Goal: Register for event/course

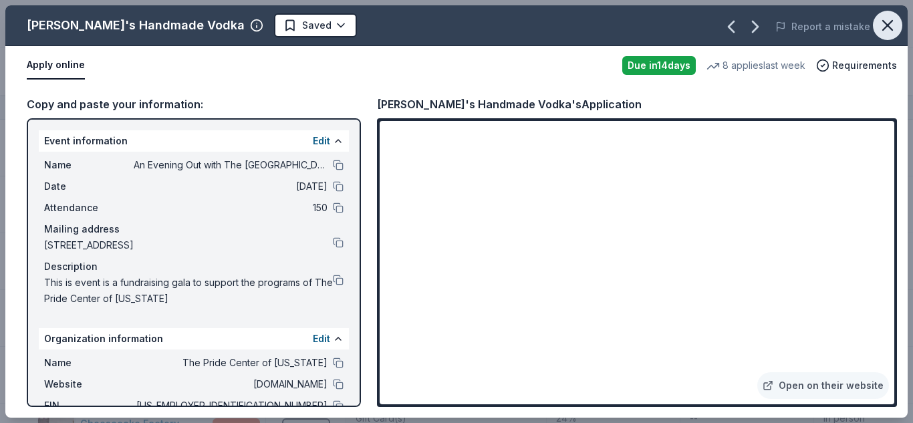
scroll to position [557, 0]
click at [889, 27] on icon "button" at bounding box center [887, 25] width 9 height 9
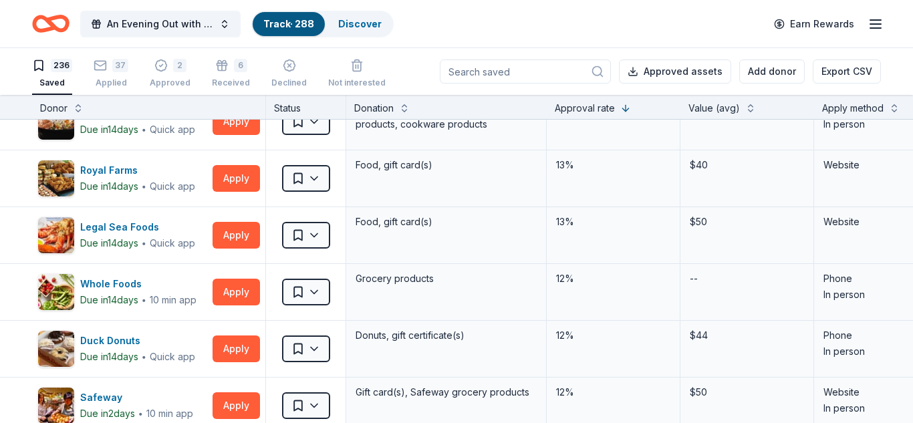
scroll to position [1277, 0]
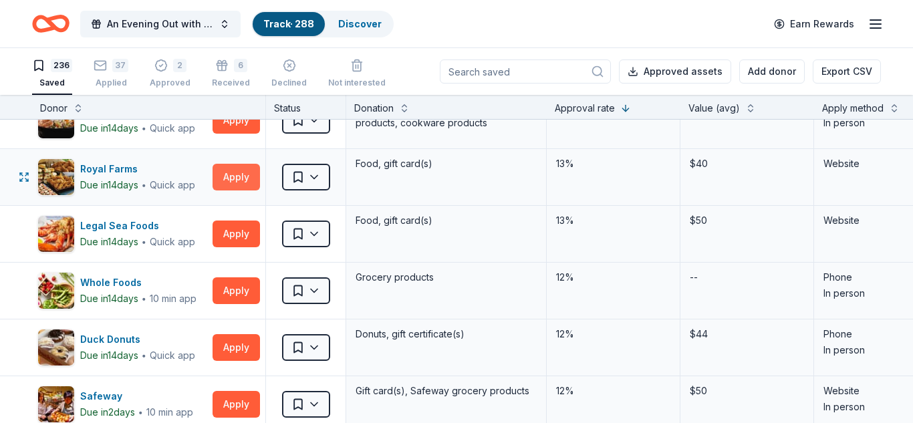
click at [243, 178] on button "Apply" at bounding box center [235, 177] width 47 height 27
click at [240, 178] on button "Apply" at bounding box center [235, 177] width 47 height 27
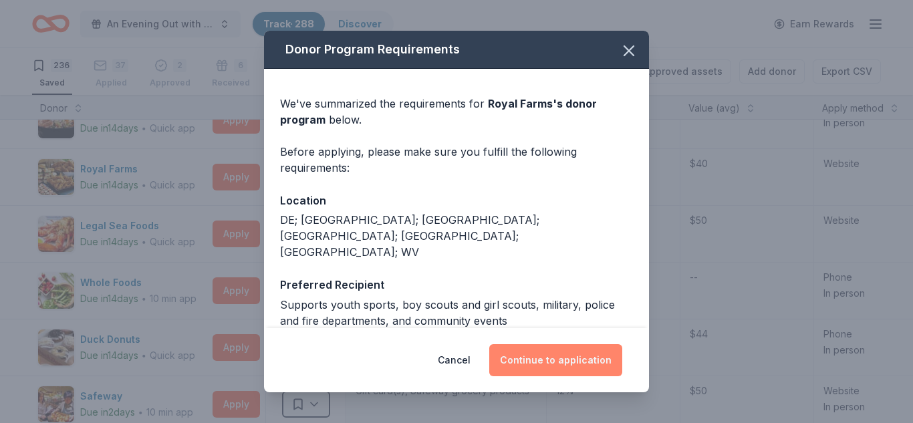
click at [556, 368] on button "Continue to application" at bounding box center [555, 360] width 133 height 32
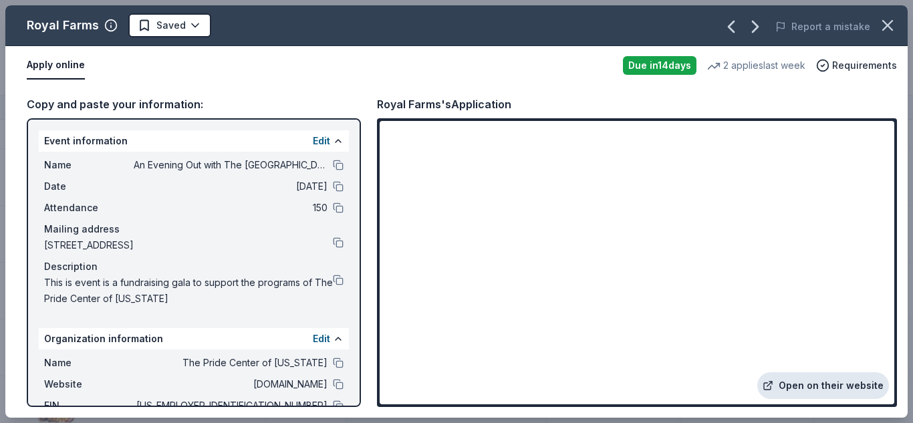
click at [831, 383] on link "Open on their website" at bounding box center [823, 385] width 132 height 27
click at [887, 24] on icon "button" at bounding box center [887, 25] width 9 height 9
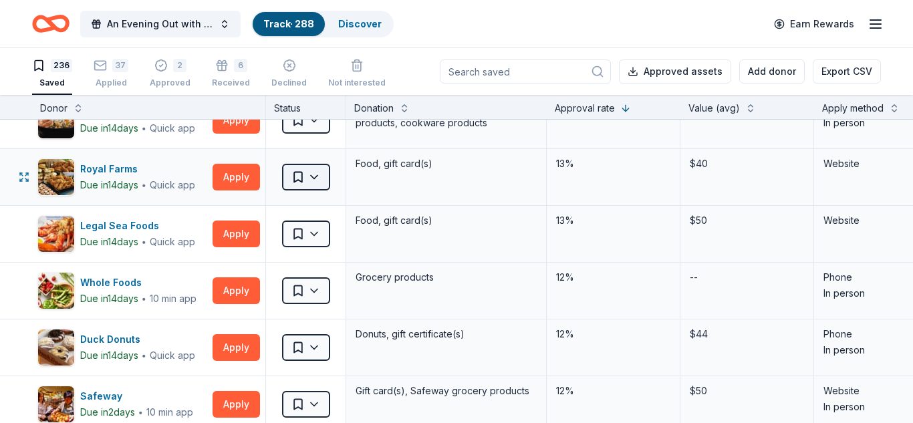
click at [313, 177] on html "An Evening Out with The Pride Center of NJ Track · 288 Discover Earn Rewards 23…" at bounding box center [456, 211] width 913 height 423
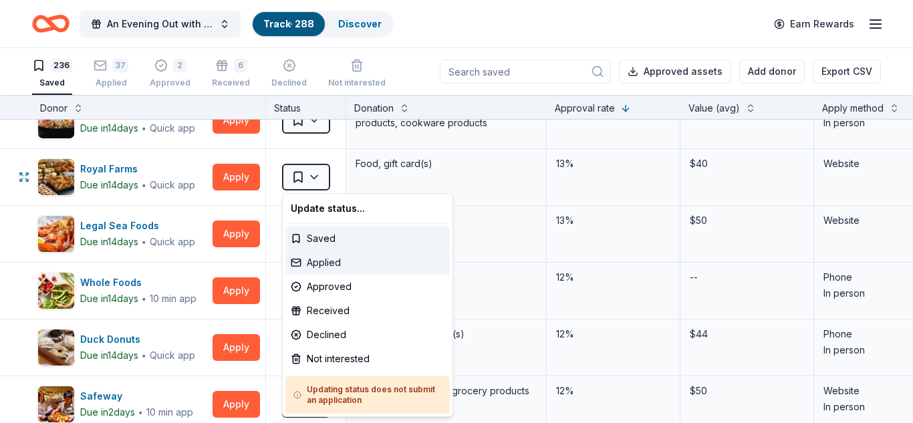
click at [328, 263] on div "Applied" at bounding box center [367, 263] width 164 height 24
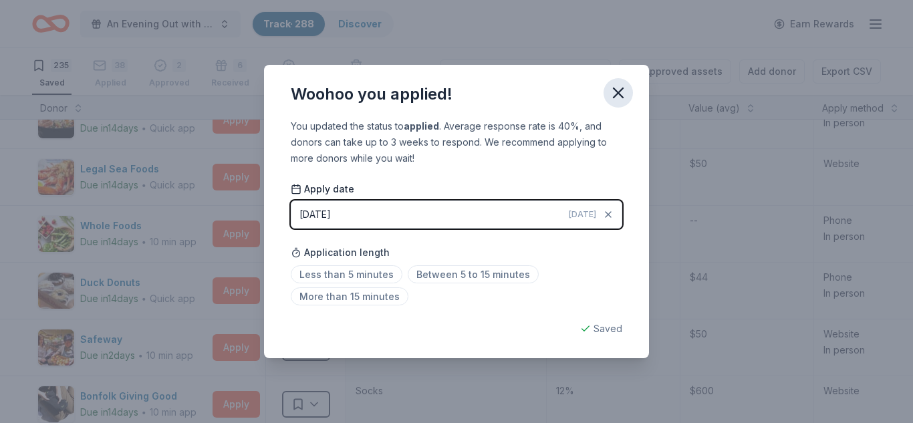
click at [616, 96] on icon "button" at bounding box center [618, 93] width 19 height 19
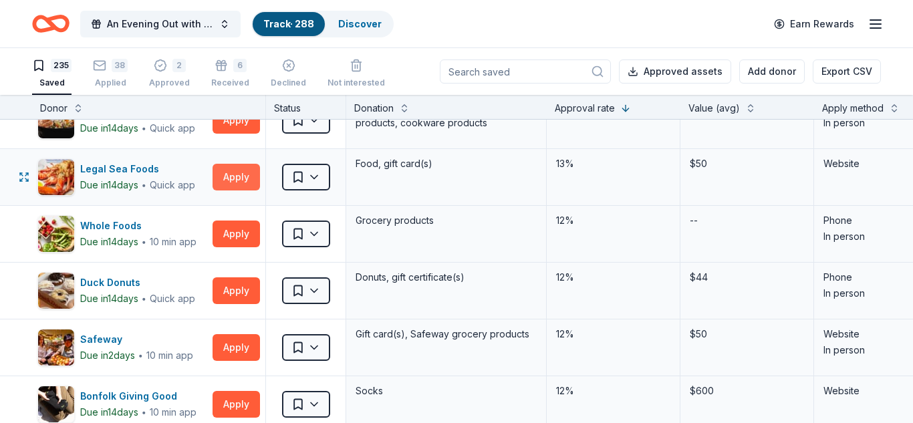
click at [245, 180] on button "Apply" at bounding box center [235, 177] width 47 height 27
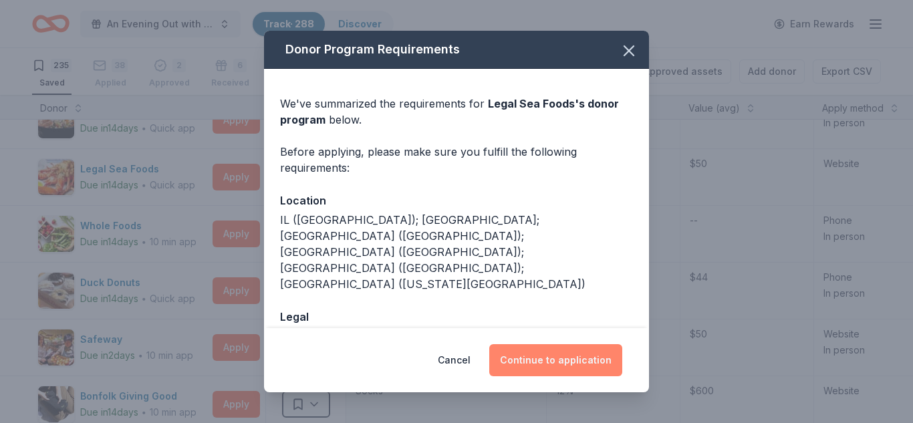
click at [573, 365] on button "Continue to application" at bounding box center [555, 360] width 133 height 32
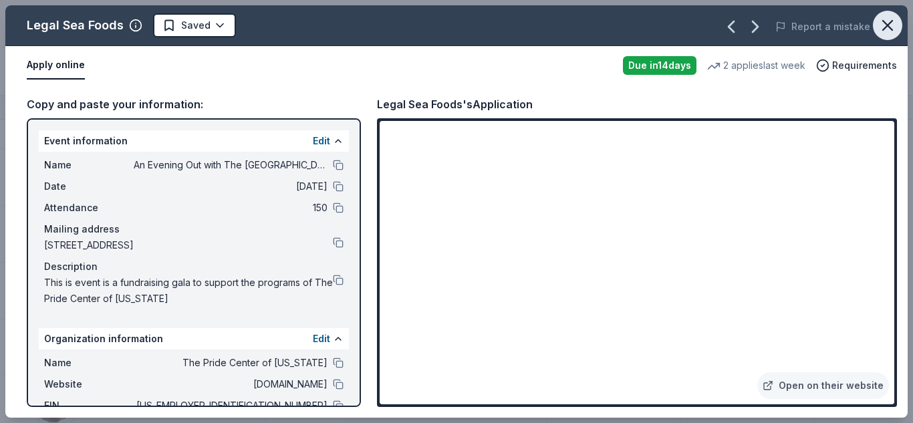
click at [887, 29] on icon "button" at bounding box center [887, 25] width 19 height 19
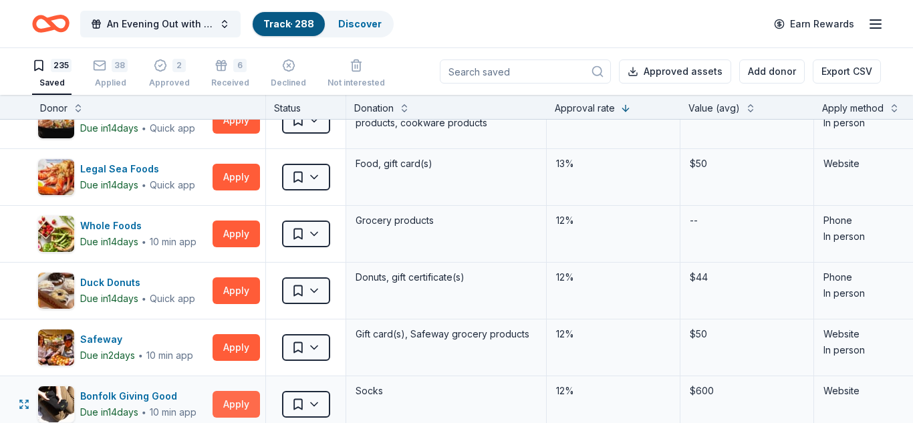
click at [237, 403] on button "Apply" at bounding box center [235, 404] width 47 height 27
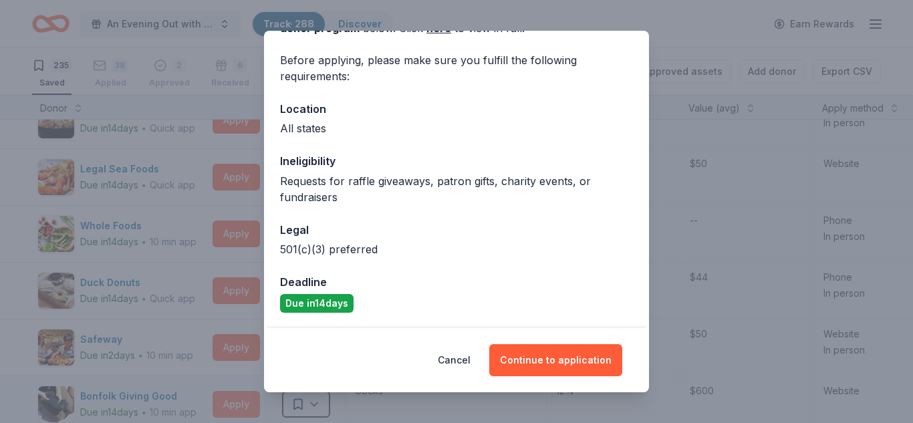
scroll to position [92, 0]
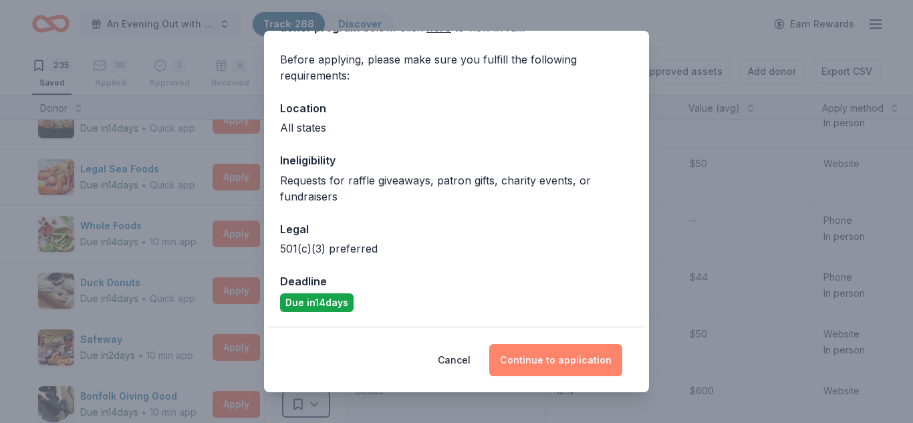
click at [590, 369] on button "Continue to application" at bounding box center [555, 360] width 133 height 32
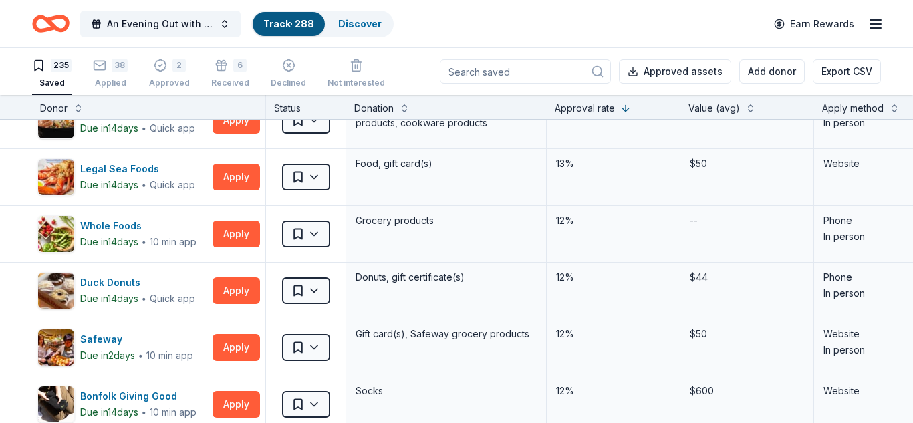
scroll to position [35, 0]
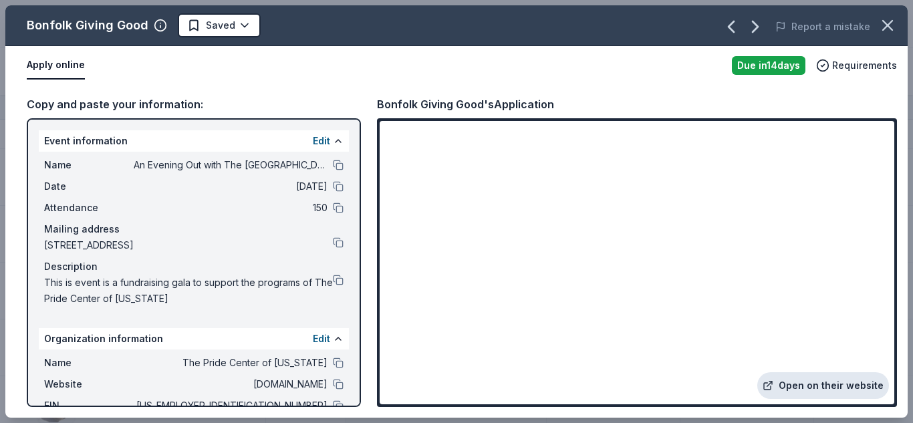
click at [818, 386] on link "Open on their website" at bounding box center [823, 385] width 132 height 27
click at [892, 27] on icon "button" at bounding box center [887, 25] width 19 height 19
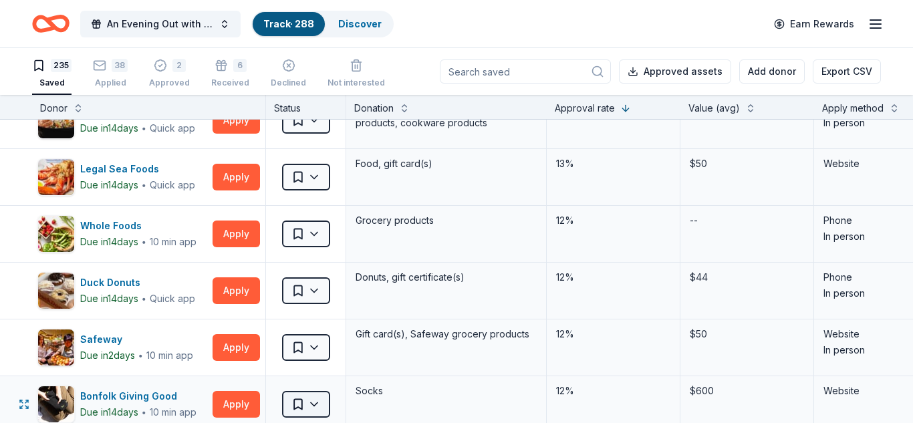
click at [317, 409] on html "An Evening Out with The Pride Center of NJ Track · 288 Discover Earn Rewards 23…" at bounding box center [456, 211] width 913 height 423
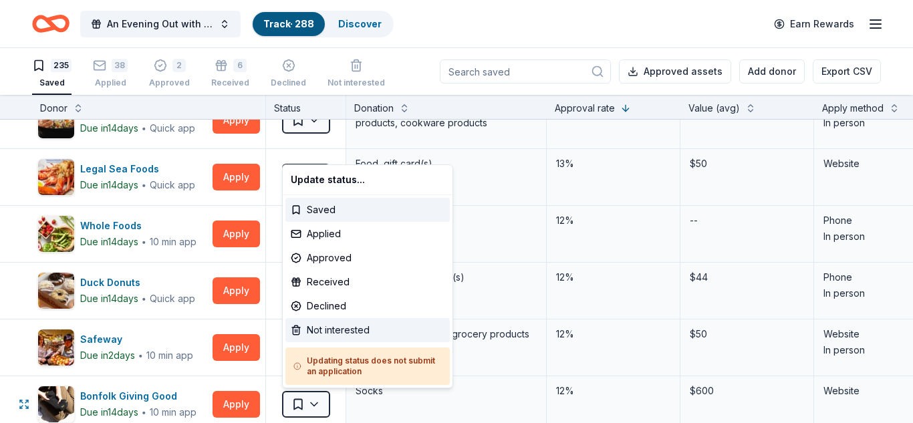
click at [339, 333] on div "Not interested" at bounding box center [367, 330] width 164 height 24
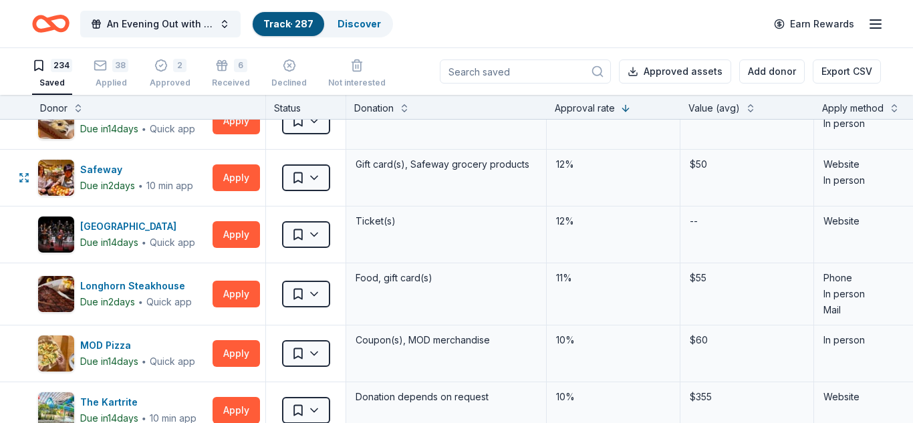
scroll to position [1450, 0]
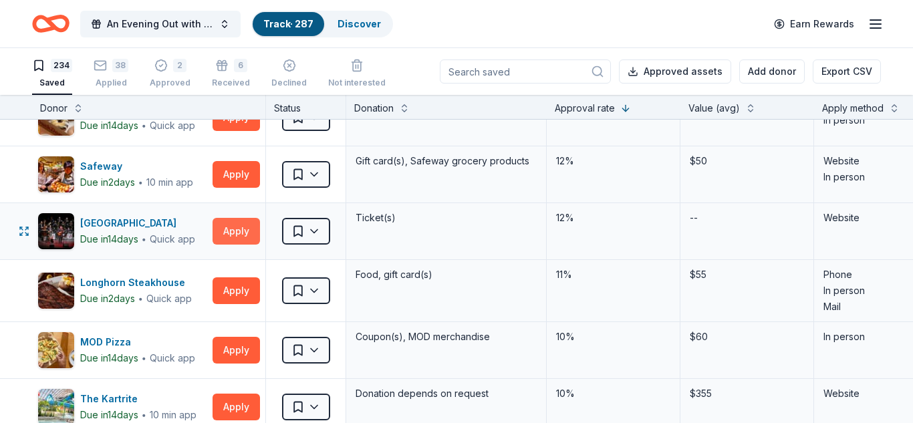
click at [237, 239] on button "Apply" at bounding box center [235, 231] width 47 height 27
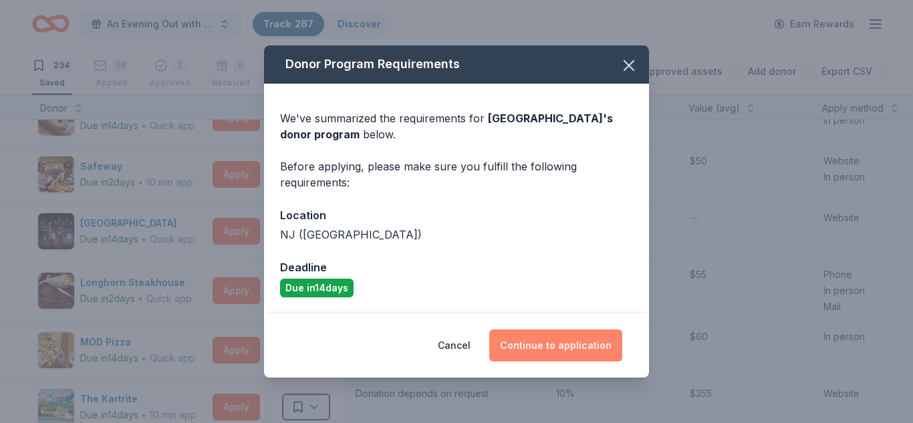
click at [555, 349] on button "Continue to application" at bounding box center [555, 345] width 133 height 32
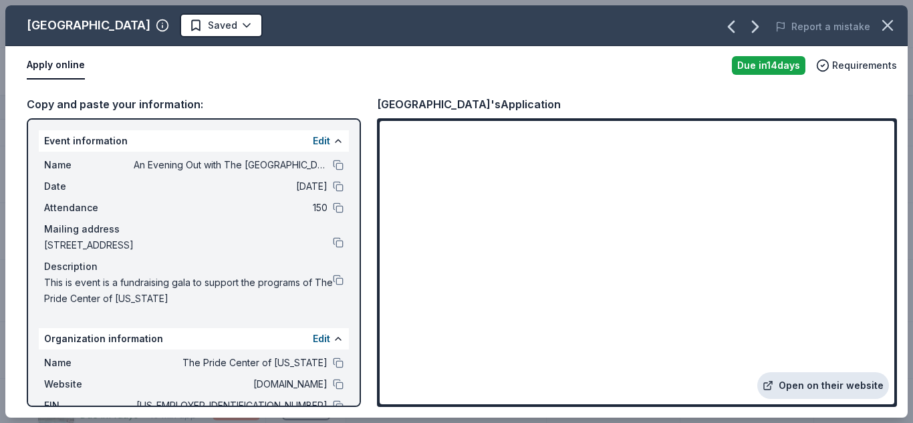
click at [828, 385] on link "Open on their website" at bounding box center [823, 385] width 132 height 27
